Goal: Browse casually: Explore the website without a specific task or goal

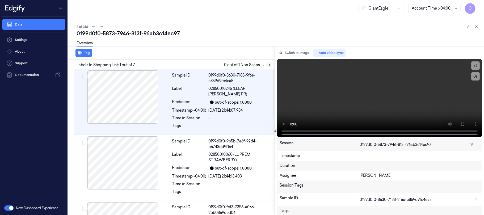
click at [269, 63] on icon at bounding box center [270, 65] width 4 height 4
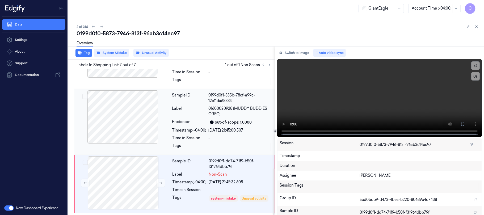
scroll to position [312, 0]
click at [160, 183] on icon at bounding box center [161, 183] width 4 height 4
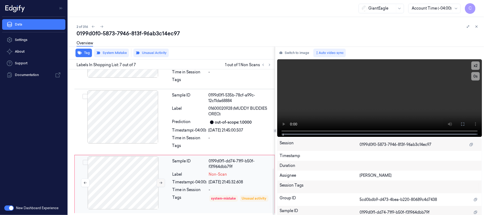
click at [160, 183] on icon at bounding box center [161, 183] width 4 height 4
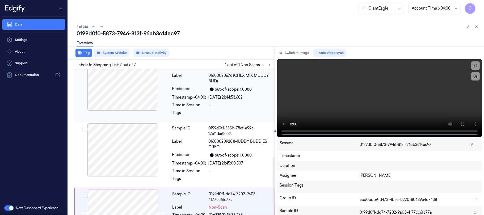
click at [135, 94] on div at bounding box center [122, 83] width 95 height 53
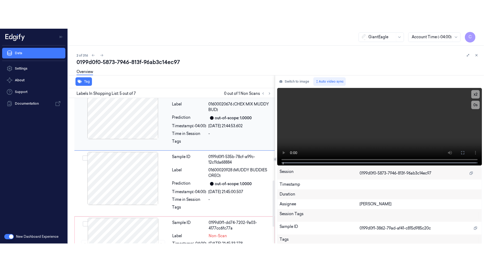
scroll to position [224, 0]
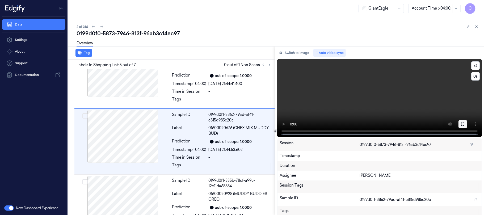
click at [463, 124] on button at bounding box center [462, 124] width 9 height 9
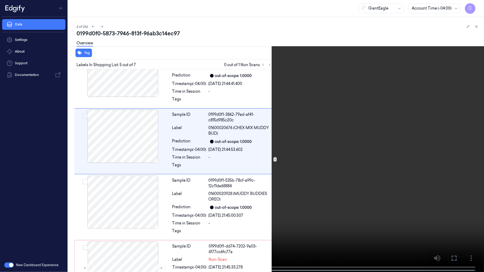
click at [258, 163] on video at bounding box center [242, 136] width 484 height 273
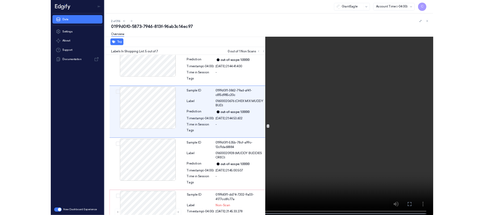
scroll to position [196, 0]
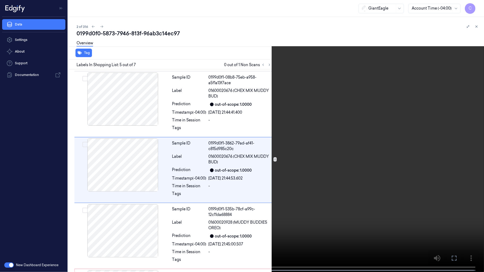
click at [225, 132] on video at bounding box center [242, 136] width 484 height 273
click at [250, 130] on video at bounding box center [242, 136] width 484 height 273
click at [248, 108] on video at bounding box center [242, 136] width 484 height 273
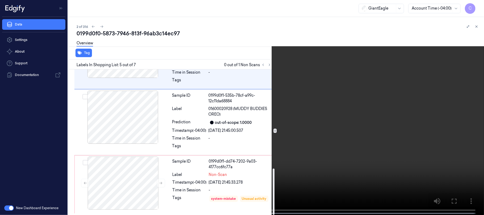
scroll to position [312, 0]
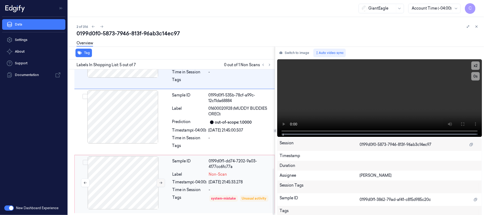
click at [160, 182] on icon at bounding box center [160, 183] width 3 height 2
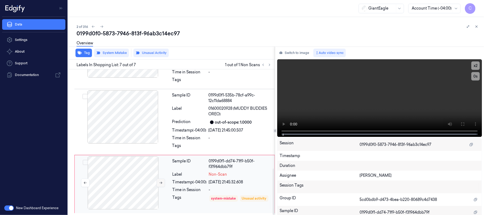
click at [160, 182] on icon at bounding box center [160, 183] width 3 height 2
